Goal: Task Accomplishment & Management: Use online tool/utility

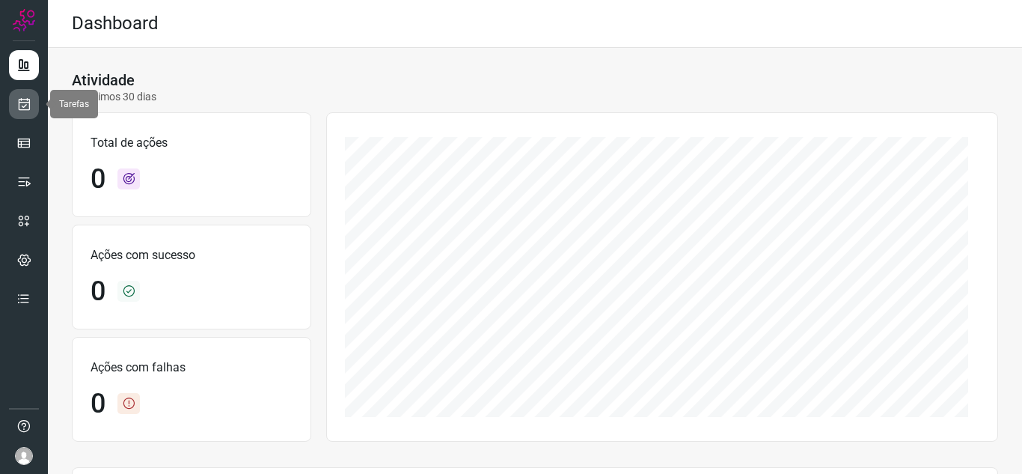
click at [17, 109] on icon at bounding box center [24, 104] width 16 height 15
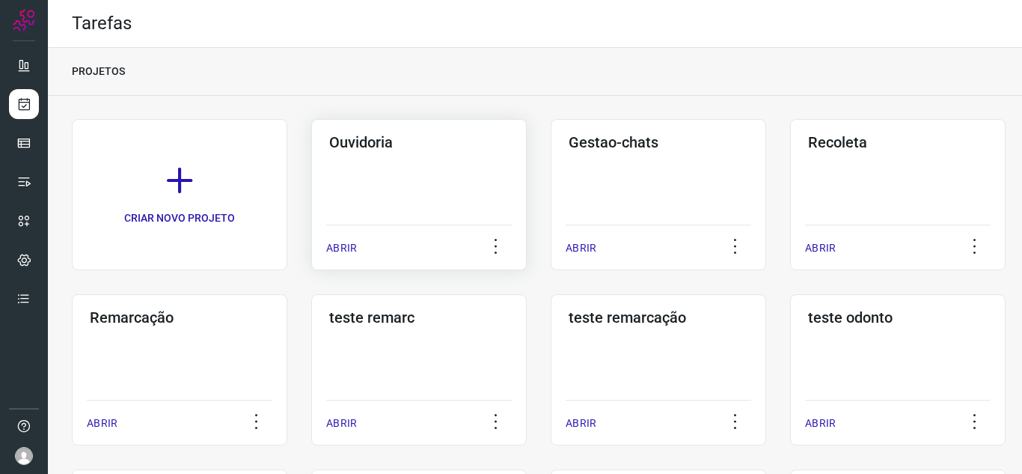
click at [351, 254] on p "ABRIR" at bounding box center [341, 248] width 31 height 16
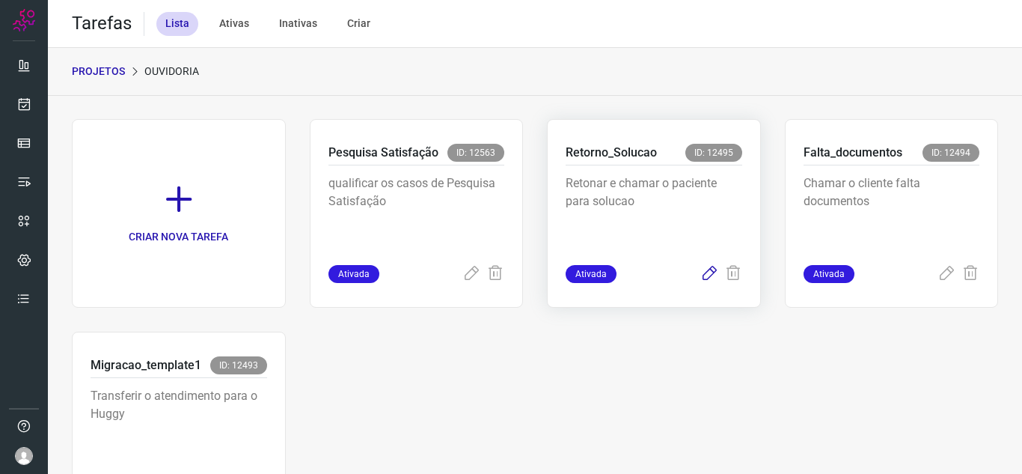
click at [701, 278] on icon at bounding box center [710, 274] width 18 height 18
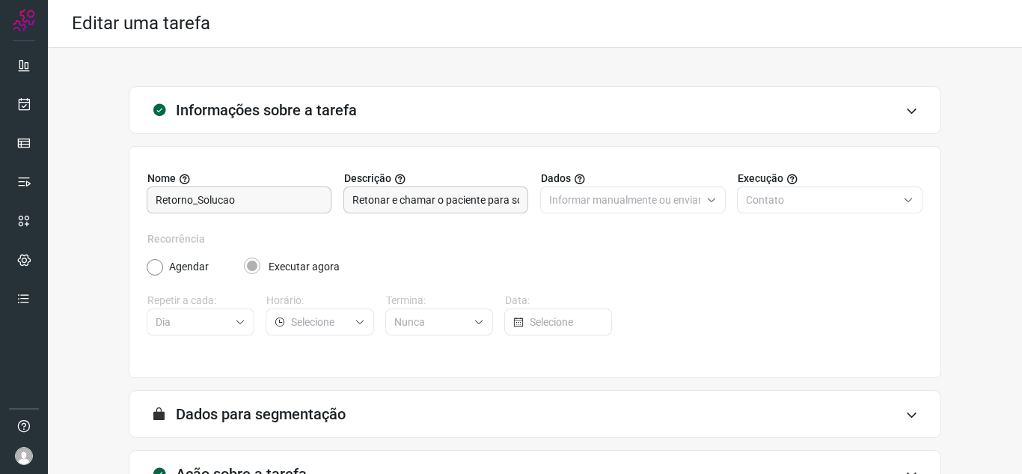
scroll to position [111, 0]
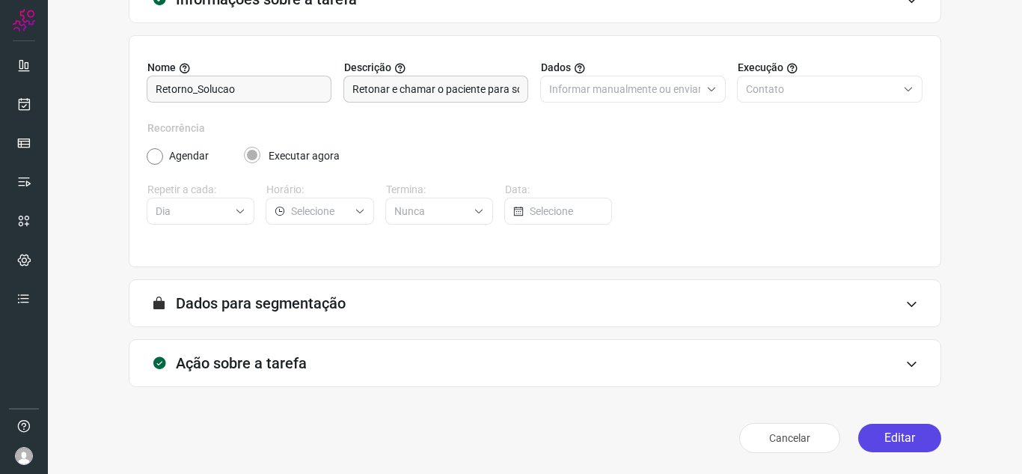
drag, startPoint x: 906, startPoint y: 448, endPoint x: 883, endPoint y: 448, distance: 23.2
click at [906, 448] on button "Editar" at bounding box center [899, 438] width 83 height 28
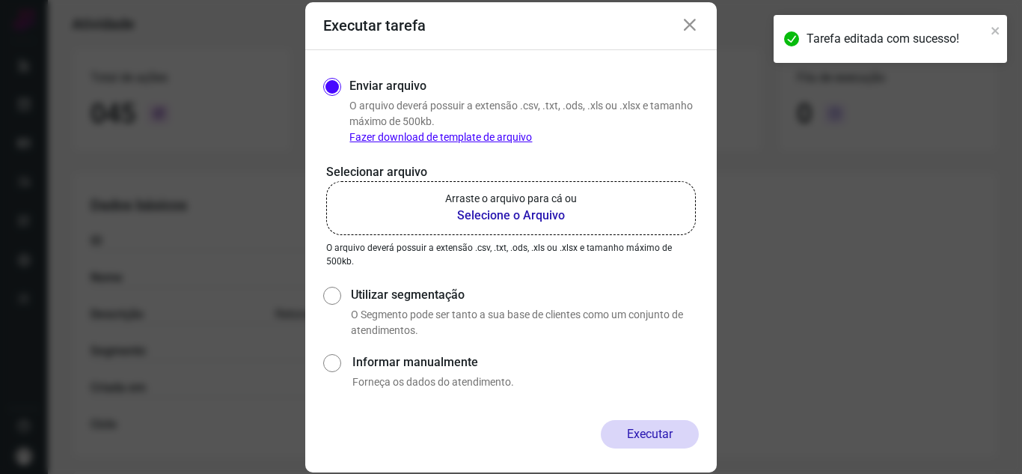
click at [535, 207] on b "Selecione o Arquivo" at bounding box center [511, 216] width 132 height 18
click at [0, 0] on input "Arraste o arquivo para cá ou Selecione o Arquivo" at bounding box center [0, 0] width 0 height 0
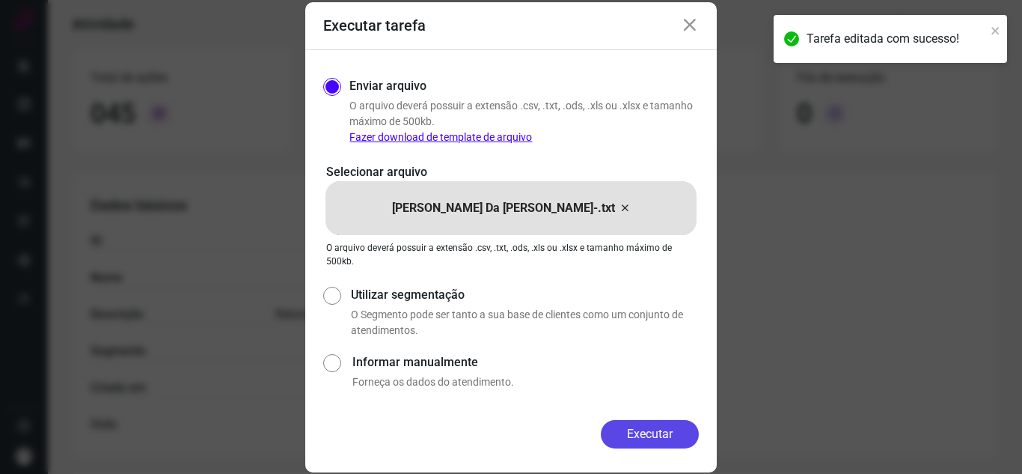
click at [640, 439] on button "Executar" at bounding box center [650, 434] width 98 height 28
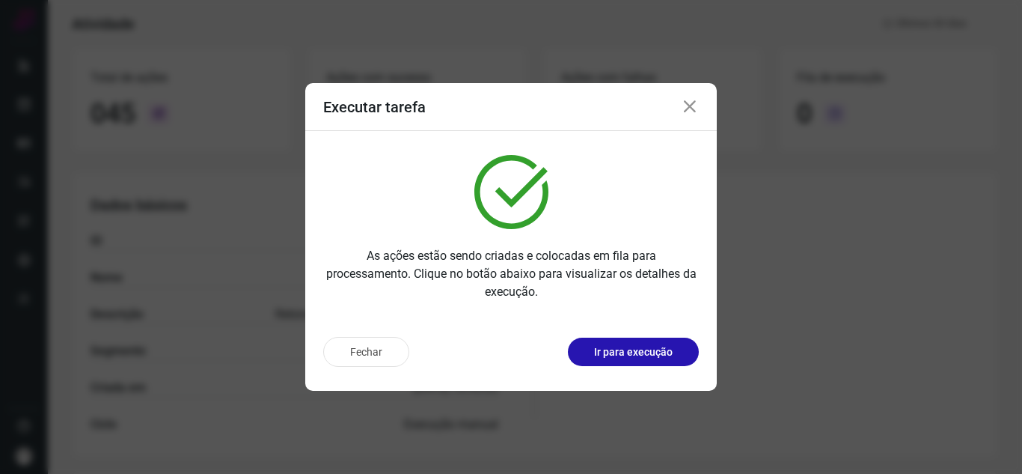
drag, startPoint x: 662, startPoint y: 364, endPoint x: 661, endPoint y: 373, distance: 9.0
click at [661, 373] on div "Fechar Ir para execução" at bounding box center [511, 358] width 412 height 66
click at [659, 366] on div "Fechar Ir para execução" at bounding box center [511, 352] width 376 height 30
click at [659, 359] on p "Ir para execução" at bounding box center [633, 352] width 79 height 16
